Goal: Task Accomplishment & Management: Use online tool/utility

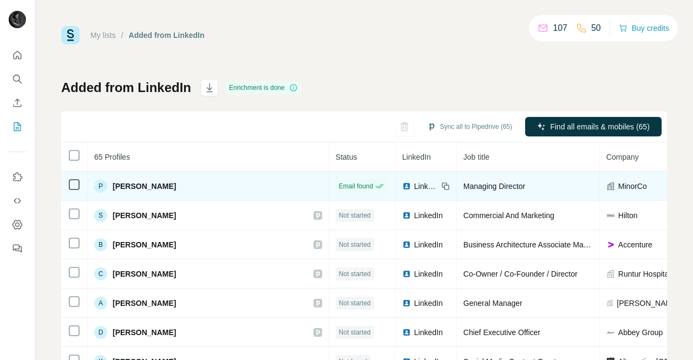
click at [135, 188] on span "[PERSON_NAME]" at bounding box center [144, 186] width 63 height 11
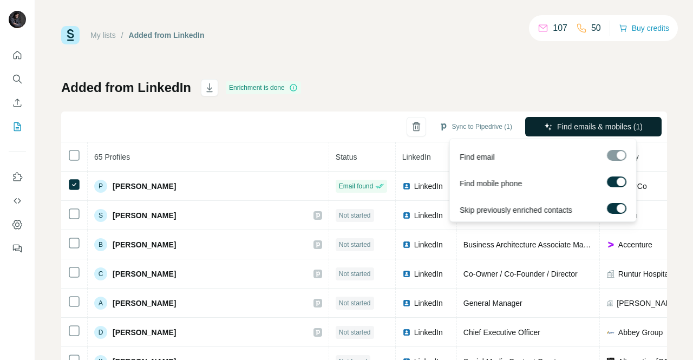
click at [568, 133] on button "Find emails & mobiles (1)" at bounding box center [593, 126] width 136 height 19
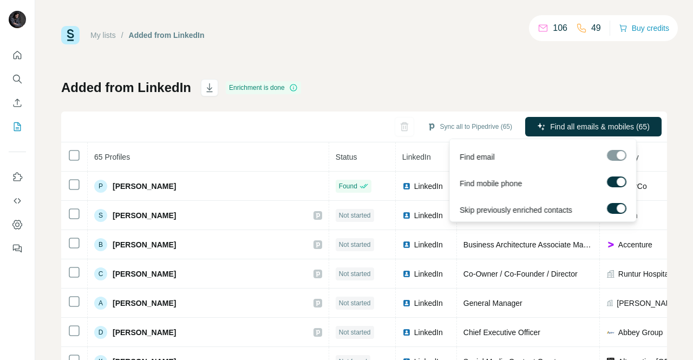
click at [617, 207] on div at bounding box center [620, 208] width 9 height 9
click at [611, 206] on div at bounding box center [612, 208] width 9 height 9
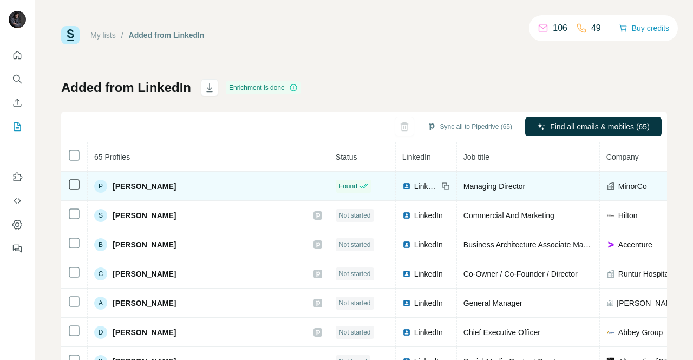
click at [414, 184] on span "LinkedIn" at bounding box center [426, 186] width 24 height 11
